Goal: Task Accomplishment & Management: Use online tool/utility

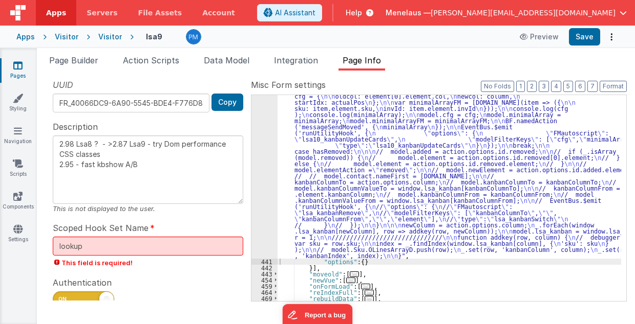
scroll to position [475, 0]
click at [509, 188] on div ""function" : " // Move \n\n debugger; \n\n hasMoved = _.has([DOMAIN_NAME], 'mov…" at bounding box center [449, 202] width 344 height 538
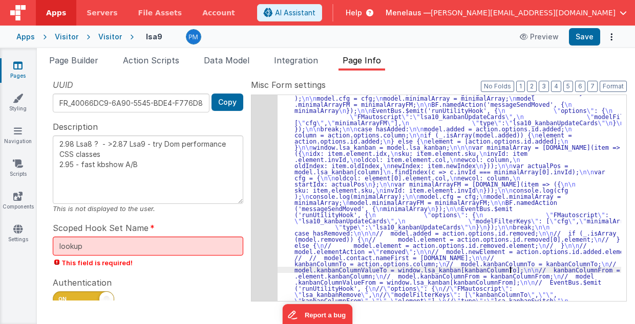
scroll to position [393, 0]
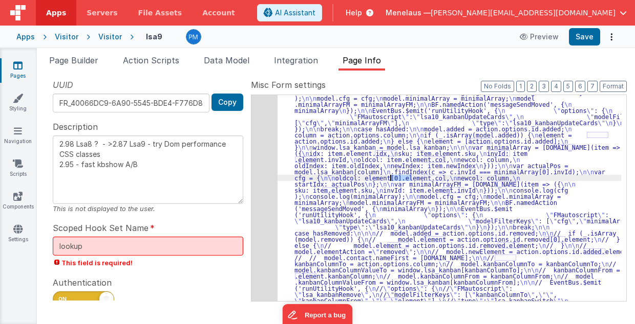
click at [272, 183] on div "440" at bounding box center [264, 177] width 26 height 325
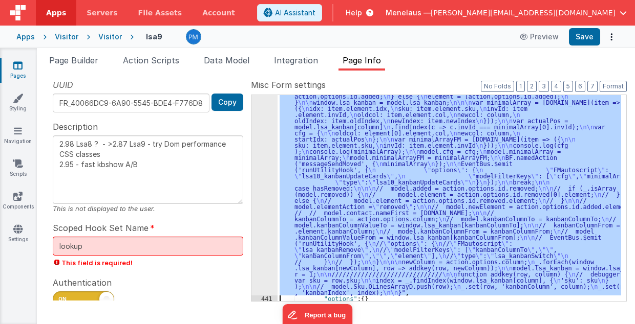
click at [263, 182] on div "440" at bounding box center [264, 132] width 26 height 325
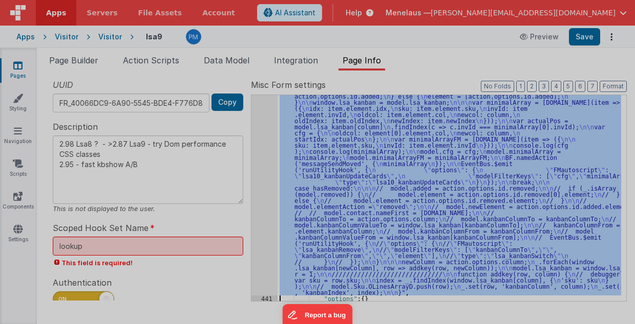
scroll to position [438, 0]
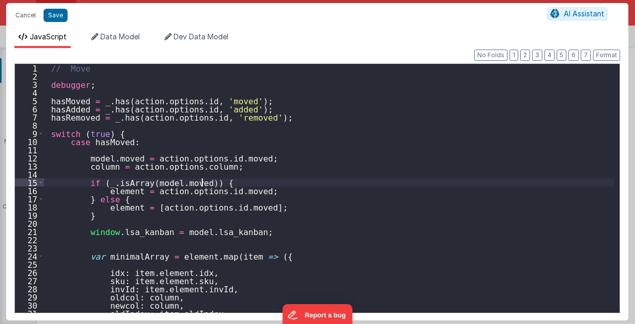
click at [264, 182] on div "// Move debugger ; hasMoved = _ . has ( action . options . id , 'moved' ) ; has…" at bounding box center [329, 197] width 571 height 266
click at [332, 191] on div "// Move debugger ; hasMoved = _ . has ( action . options . id , 'moved' ) ; has…" at bounding box center [329, 197] width 571 height 266
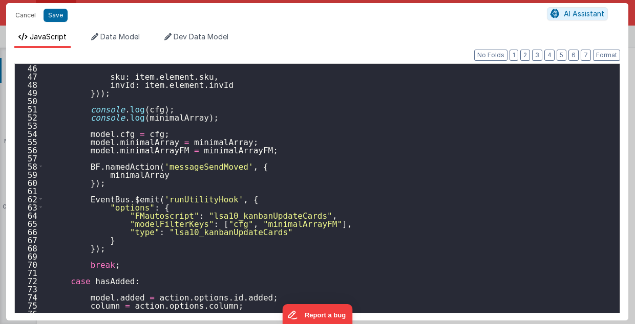
scroll to position [368, 0]
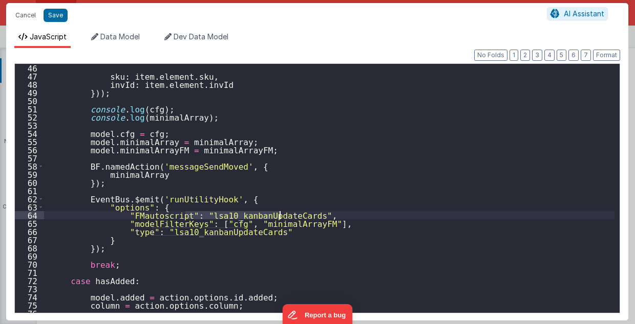
drag, startPoint x: 185, startPoint y: 214, endPoint x: 277, endPoint y: 216, distance: 92.1
click at [277, 216] on div "sku : item . element . sku , invId : item . element . invId })) ; console . log…" at bounding box center [329, 197] width 571 height 266
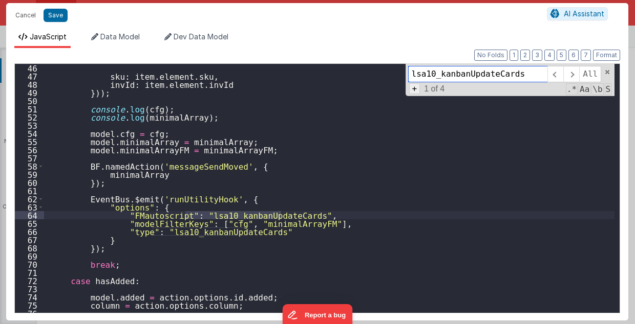
click at [416, 88] on span "+" at bounding box center [414, 88] width 11 height 11
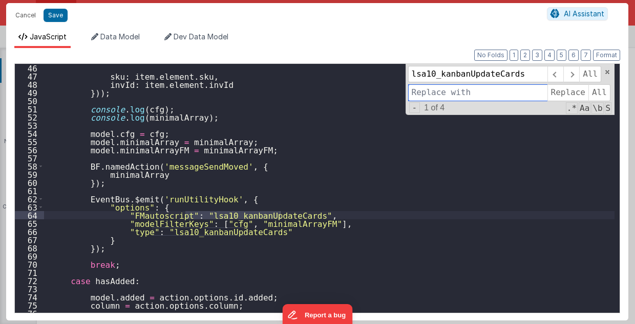
click at [427, 92] on input at bounding box center [477, 92] width 139 height 16
paste input "lsa10_kanbanUpdateCards"
click at [434, 92] on input "lsa10_kanbanUpdateCards" at bounding box center [477, 92] width 139 height 16
type input "lsa9_kanbanUpdateCards"
click at [597, 92] on span "All" at bounding box center [599, 92] width 22 height 16
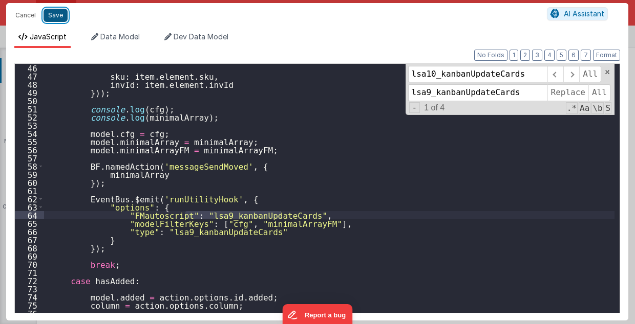
click at [50, 17] on button "Save" at bounding box center [55, 15] width 24 height 13
type textarea "2.98 Lsa8 ? - >2.87 Lsa9 - try Dom performance CSS classes 2.95 - fast kbshow A…"
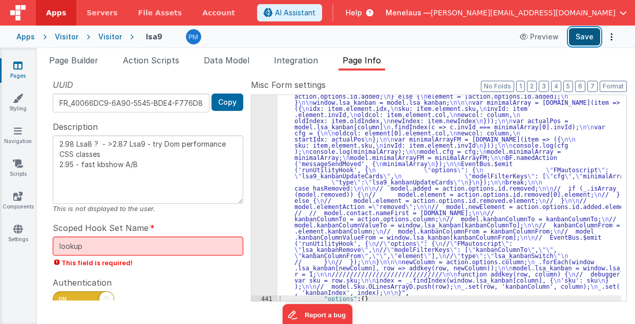
click at [580, 36] on button "Save" at bounding box center [584, 36] width 31 height 17
